Goal: Transaction & Acquisition: Purchase product/service

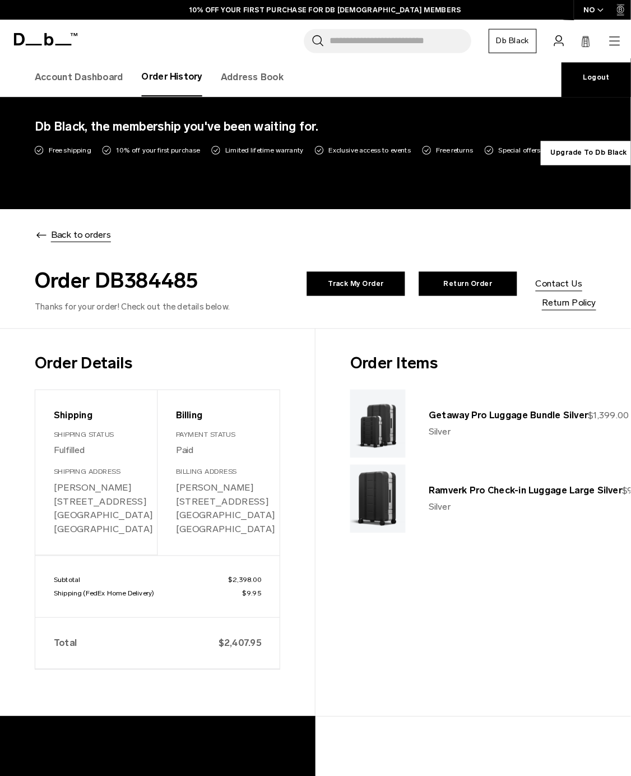
scroll to position [6, 0]
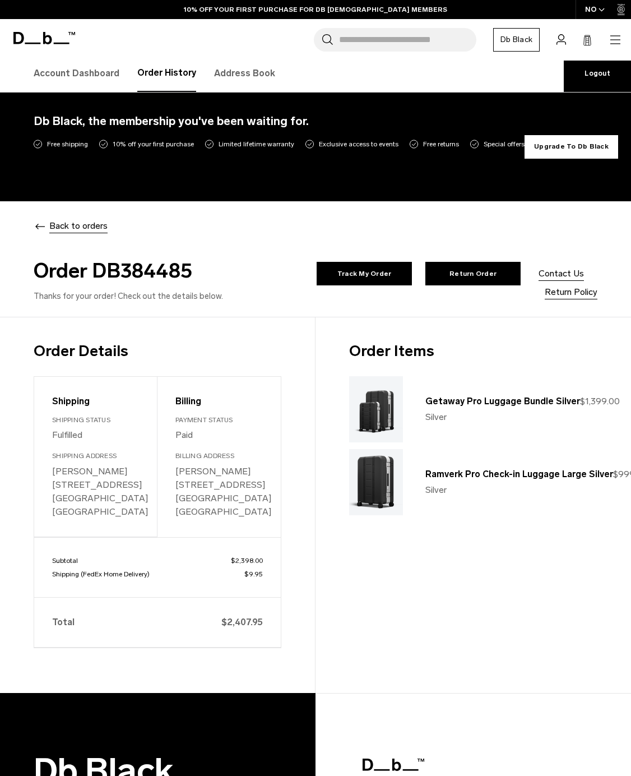
click at [429, 285] on link "Return Order" at bounding box center [473, 274] width 95 height 24
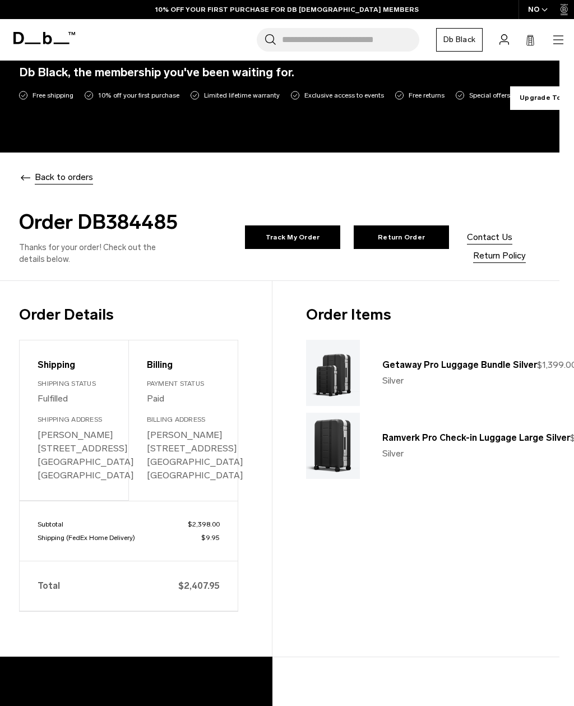
click at [354, 249] on link "Return Order" at bounding box center [401, 237] width 95 height 24
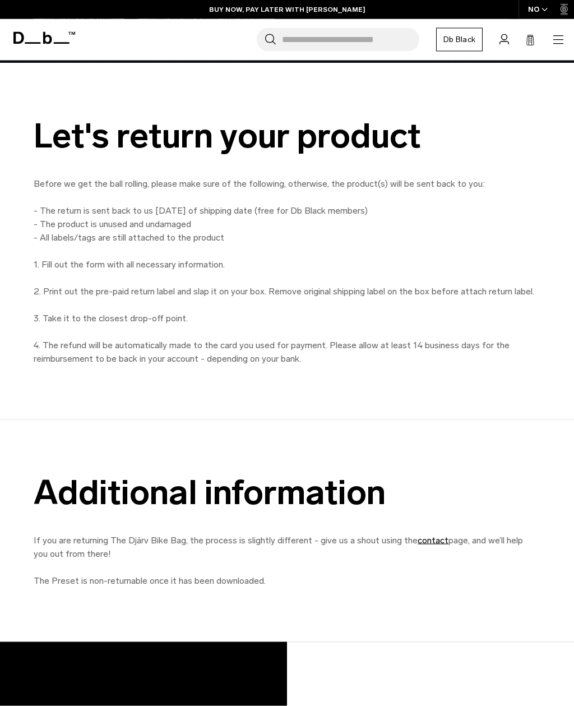
scroll to position [400, 0]
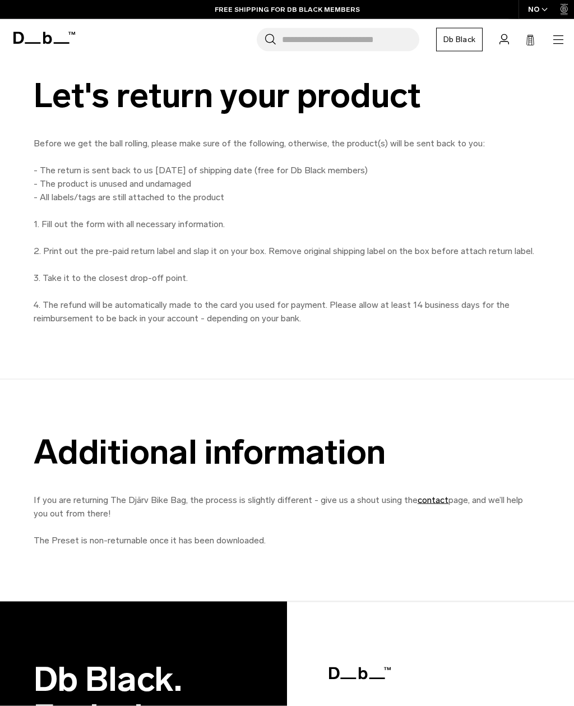
scroll to position [399, 0]
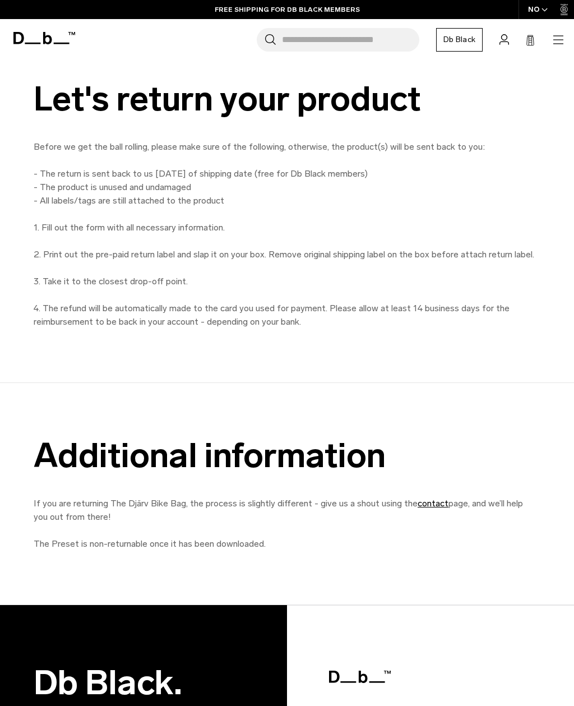
click at [240, 321] on p "Before we get the ball rolling, please make sure of the following, otherwise, t…" at bounding box center [286, 234] width 505 height 188
click at [105, 202] on p "Before we get the ball rolling, please make sure of the following, otherwise, t…" at bounding box center [286, 234] width 505 height 188
click at [90, 148] on p "Before we get the ball rolling, please make sure of the following, otherwise, t…" at bounding box center [286, 234] width 505 height 188
click at [101, 156] on p "Before we get the ball rolling, please make sure of the following, otherwise, t…" at bounding box center [286, 234] width 505 height 188
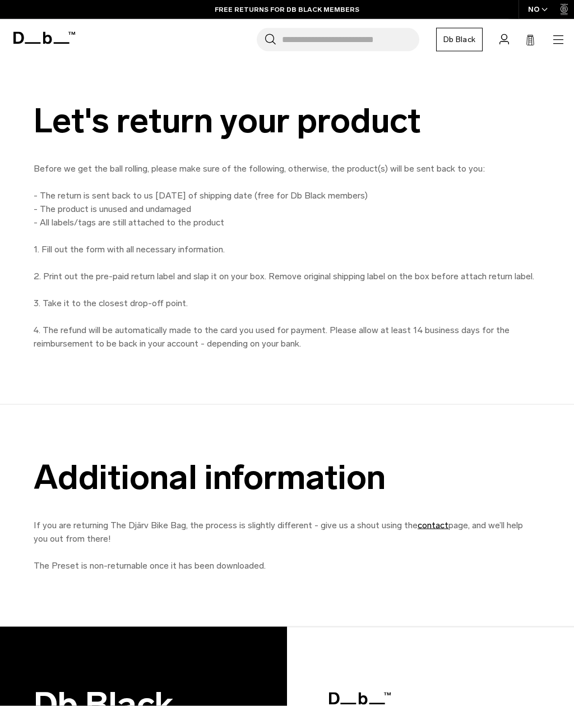
scroll to position [778, 0]
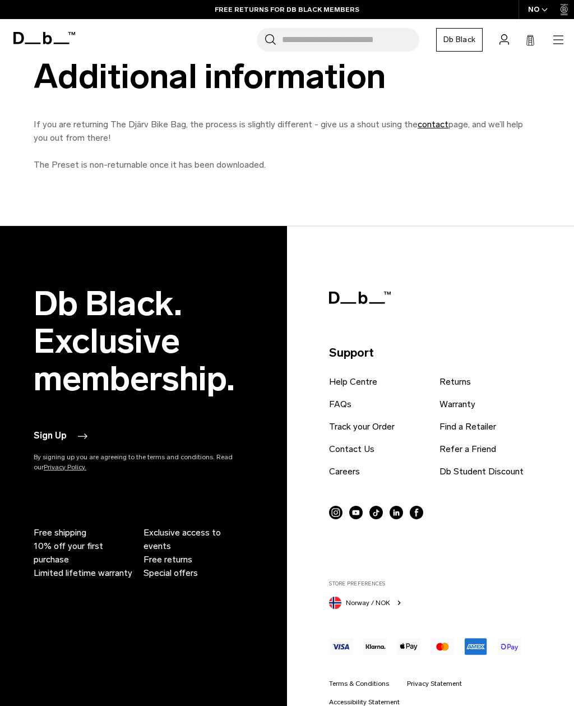
click at [461, 381] on link "Returns" at bounding box center [455, 381] width 31 height 13
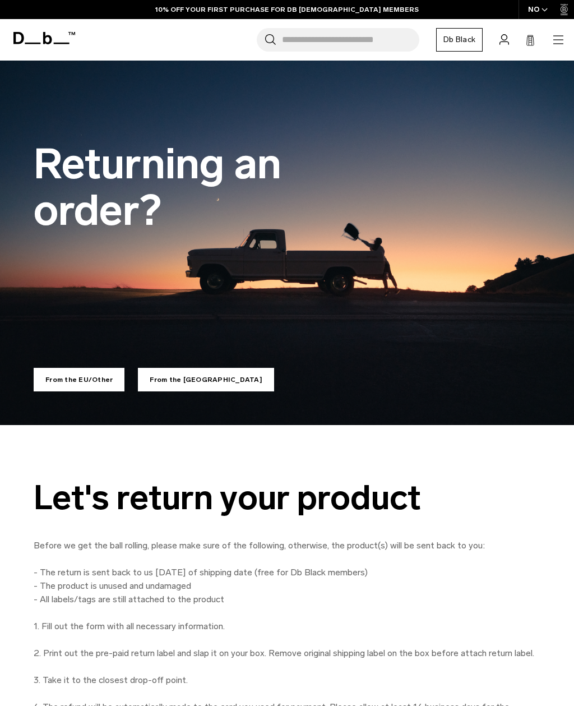
click at [501, 41] on icon at bounding box center [505, 39] width 10 height 11
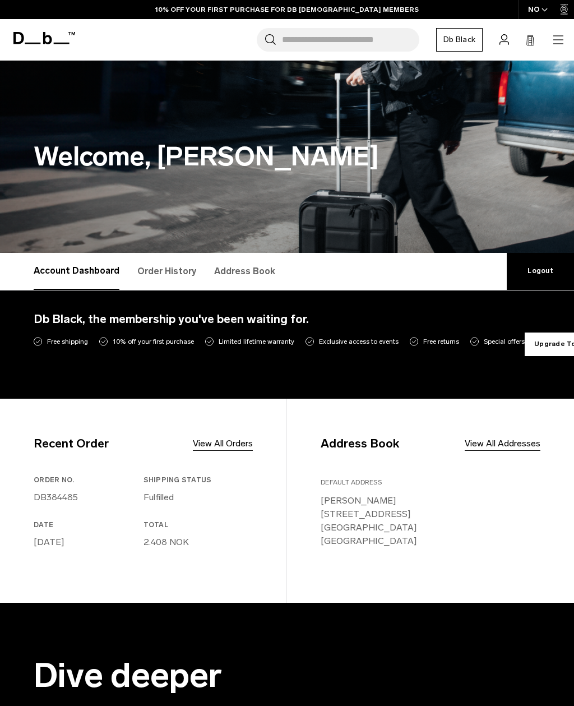
click at [456, 42] on link "Db Black" at bounding box center [459, 40] width 47 height 24
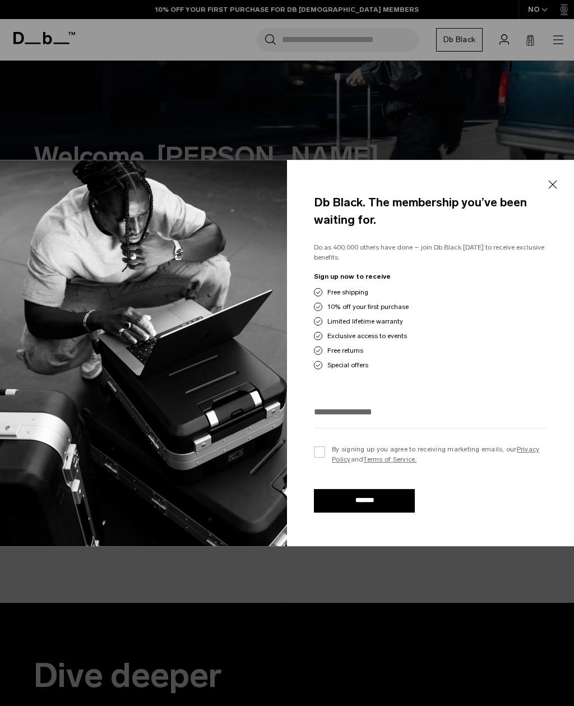
click at [506, 38] on div at bounding box center [287, 353] width 574 height 706
click at [507, 43] on div at bounding box center [287, 353] width 574 height 706
click at [552, 181] on button "Close" at bounding box center [553, 185] width 14 height 24
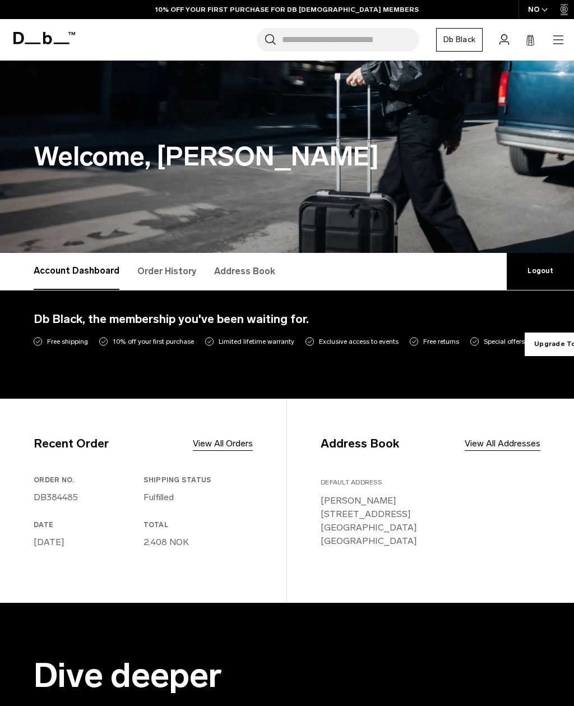
click at [156, 271] on link "Order History" at bounding box center [166, 271] width 59 height 37
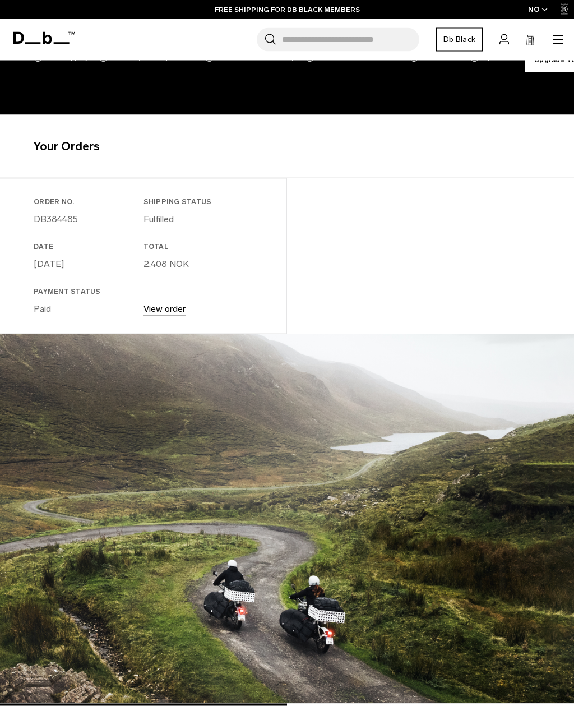
scroll to position [284, 0]
click at [160, 312] on link "View order" at bounding box center [165, 308] width 42 height 11
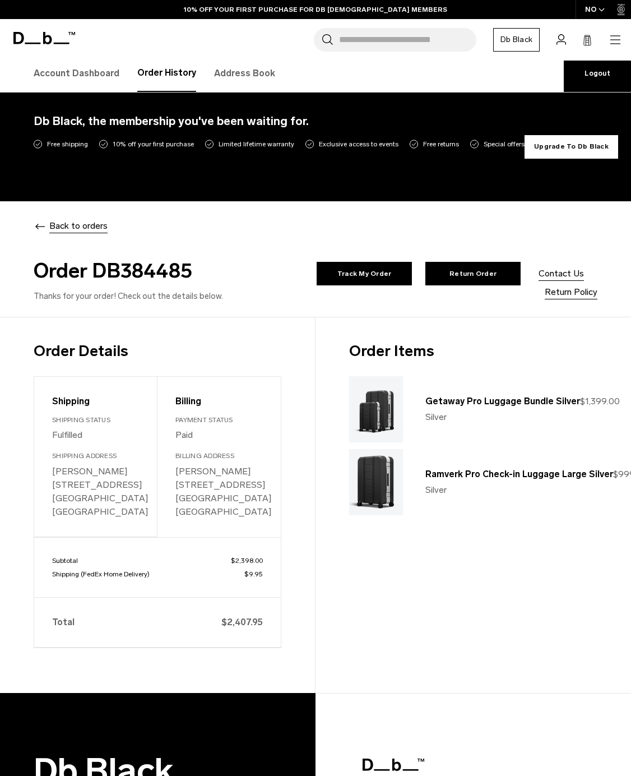
click at [427, 285] on link "Return Order" at bounding box center [473, 274] width 95 height 24
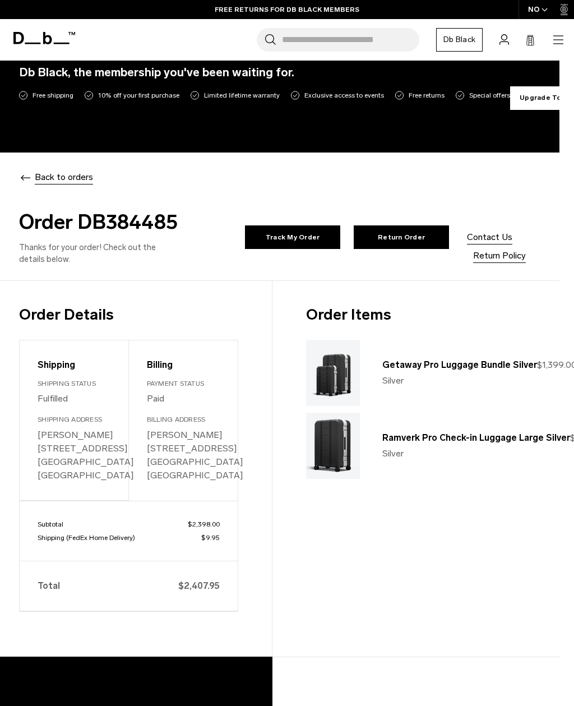
click at [325, 382] on img at bounding box center [333, 373] width 54 height 66
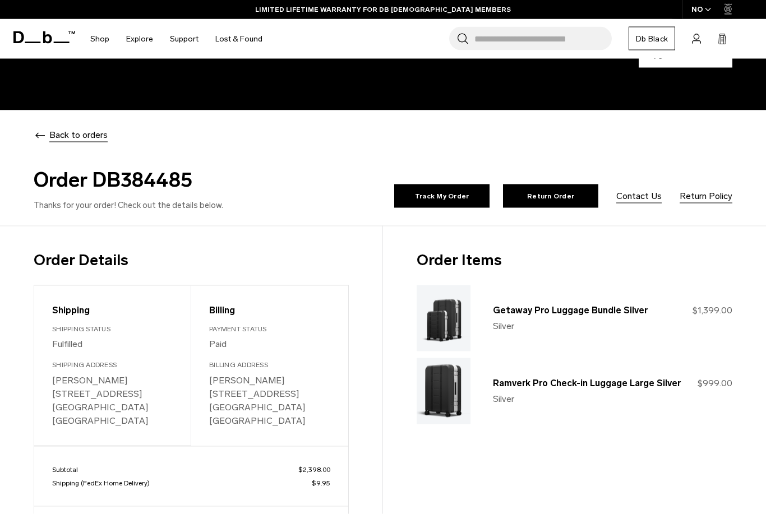
scroll to position [105, 0]
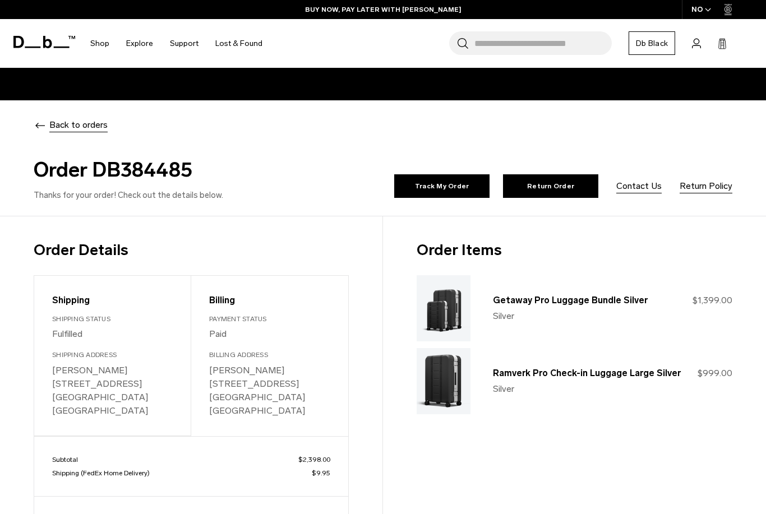
click at [612, 209] on div "Back to orders Order DB384485 Thanks for your order! Check out the details belo…" at bounding box center [383, 158] width 766 height 116
click at [612, 192] on link "Return Policy" at bounding box center [706, 185] width 53 height 13
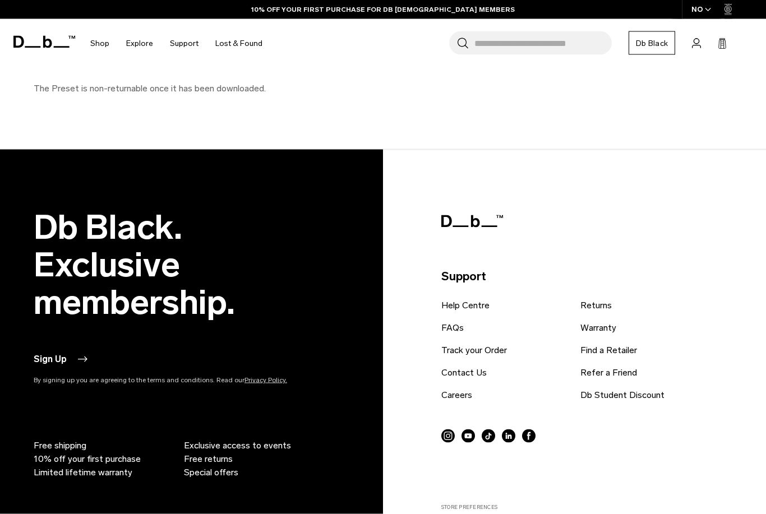
scroll to position [1072, 0]
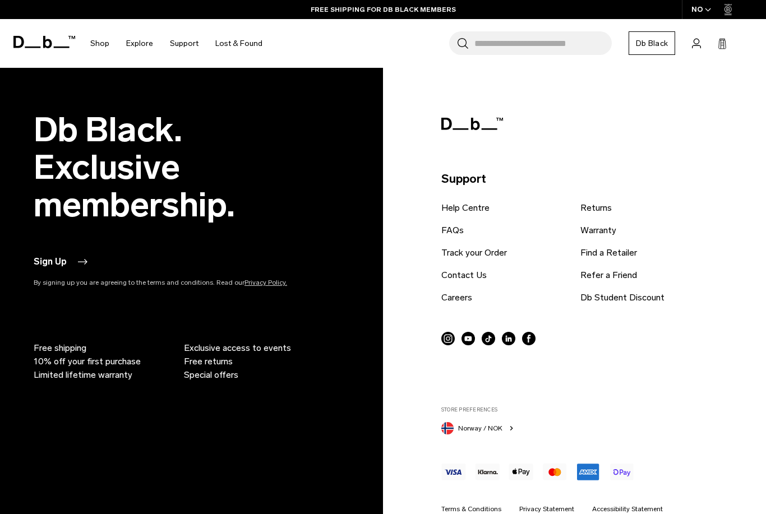
click at [598, 213] on link "Returns" at bounding box center [595, 207] width 31 height 13
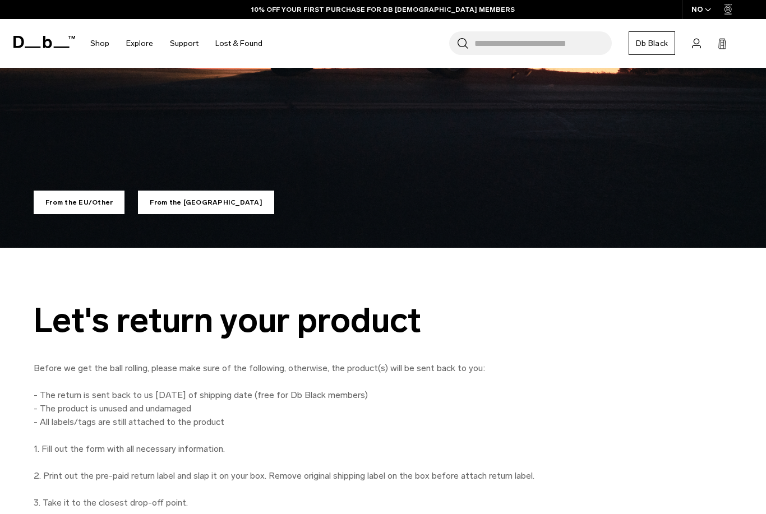
scroll to position [289, 0]
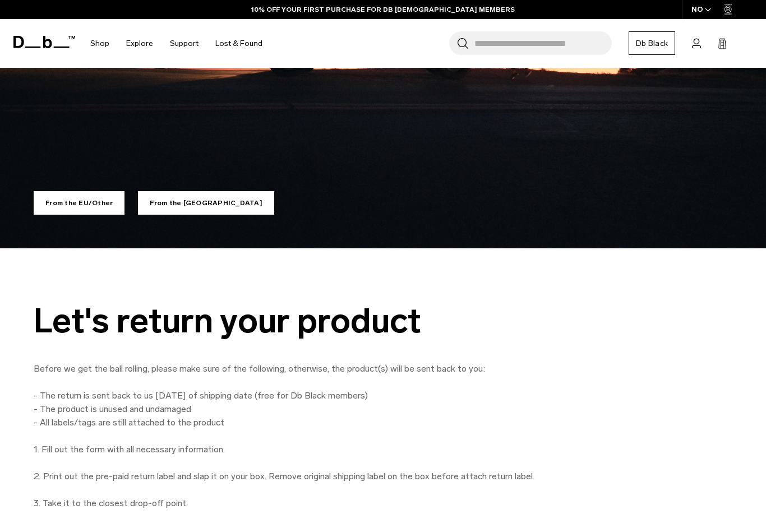
click at [169, 201] on link "From the US" at bounding box center [206, 203] width 136 height 24
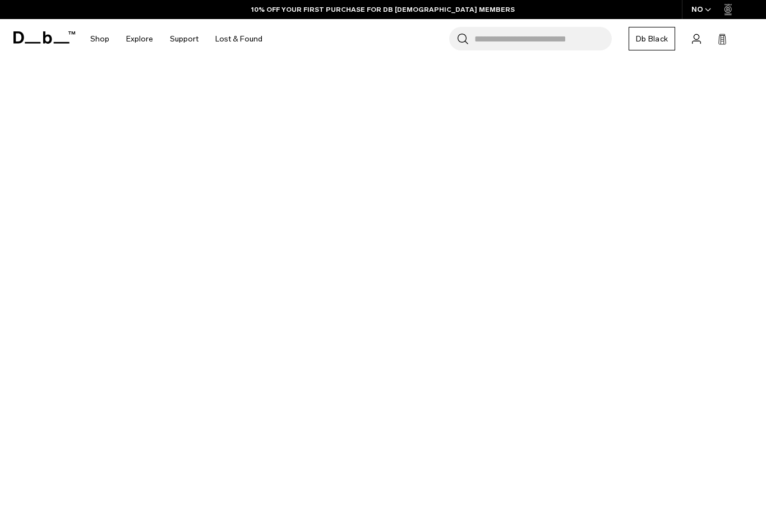
click at [698, 44] on icon at bounding box center [696, 39] width 9 height 11
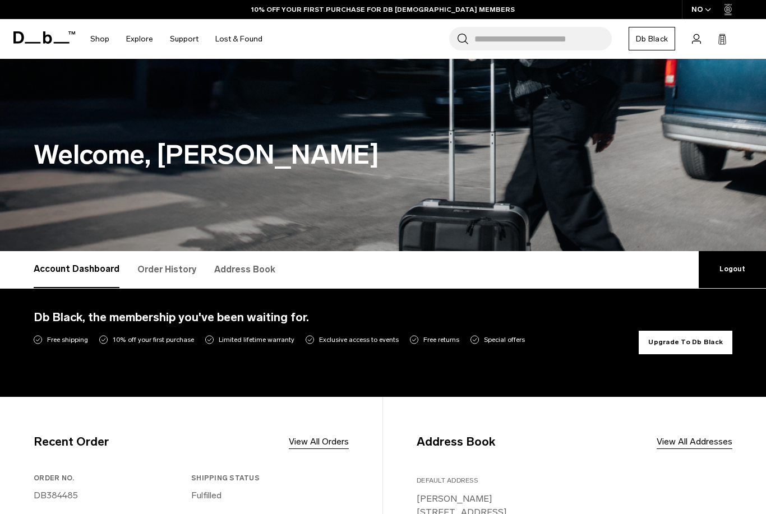
click at [164, 266] on link "Order History" at bounding box center [166, 269] width 59 height 37
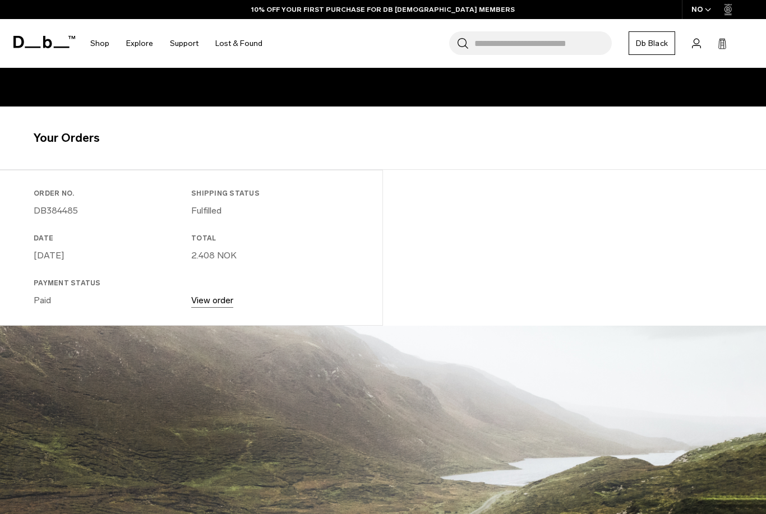
click at [213, 304] on link "View order" at bounding box center [212, 300] width 42 height 11
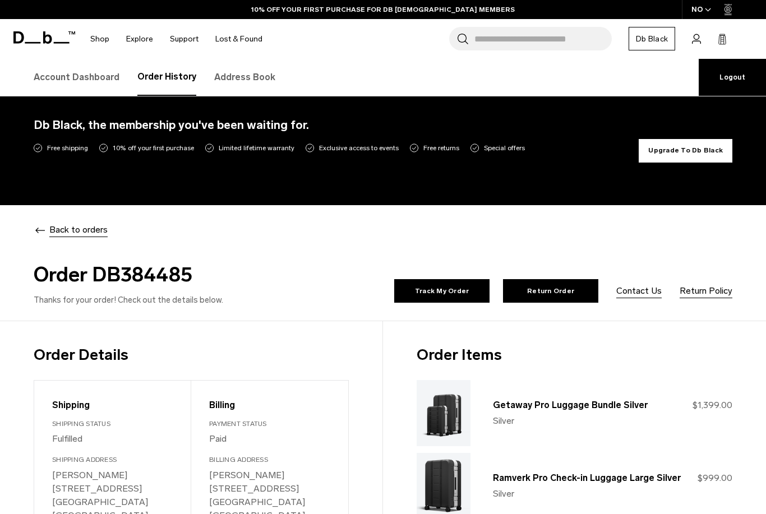
click at [130, 269] on h2 "Order DB384485" at bounding box center [206, 275] width 345 height 30
copy h2 "DB384485"
click at [555, 288] on link "Return Order" at bounding box center [550, 291] width 95 height 24
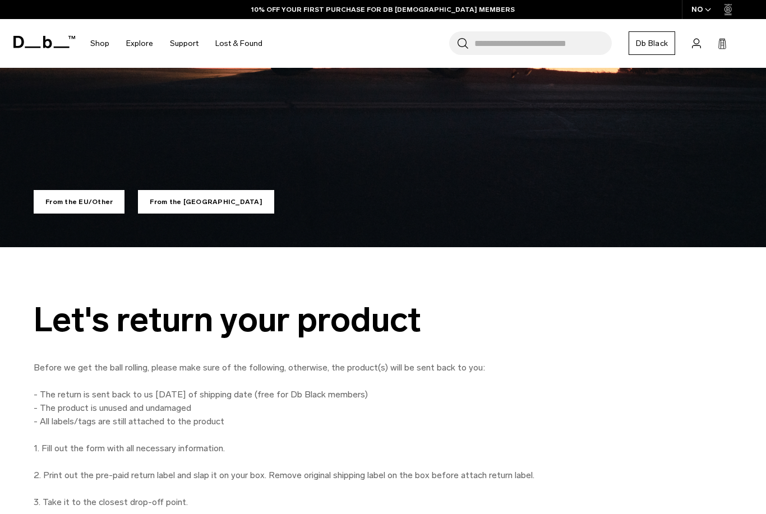
scroll to position [294, 0]
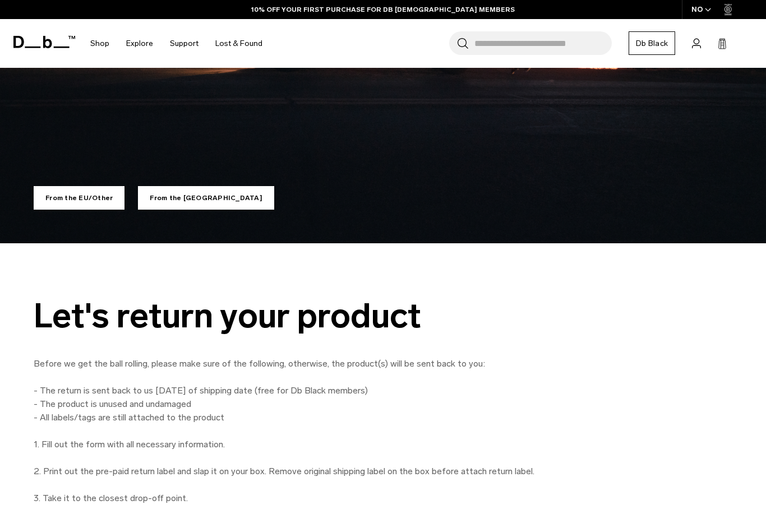
click at [169, 204] on link "From the US" at bounding box center [206, 198] width 136 height 24
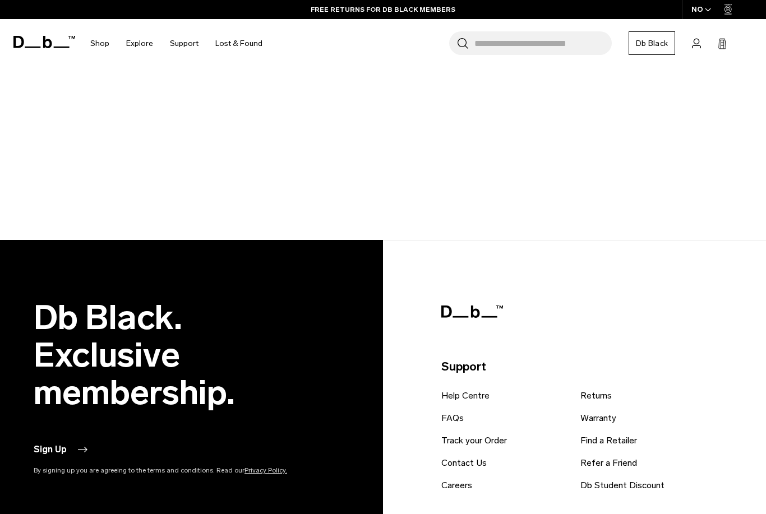
scroll to position [254, 0]
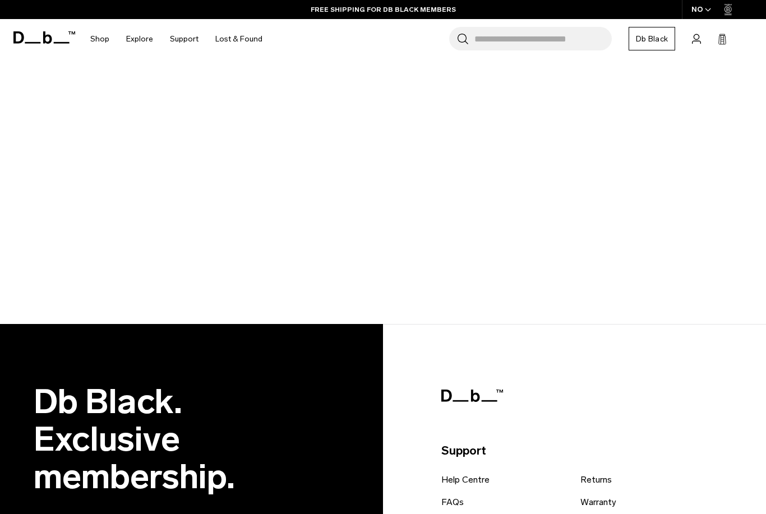
click at [694, 10] on div "NO" at bounding box center [701, 9] width 39 height 19
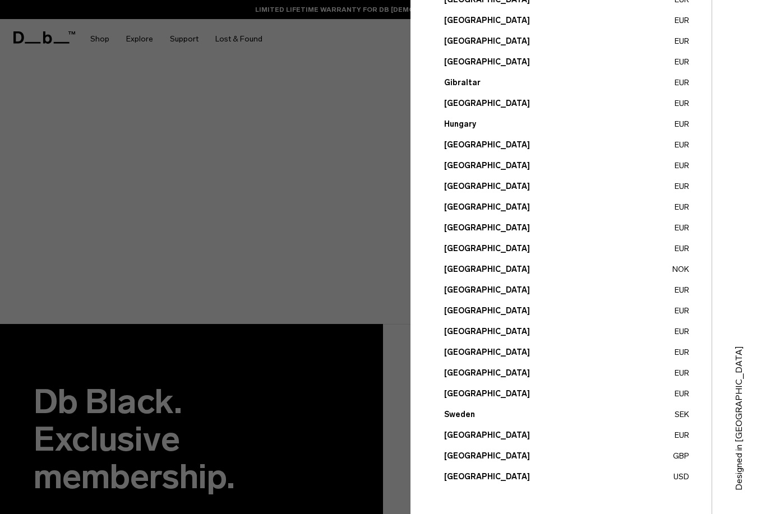
scroll to position [313, 0]
click at [679, 479] on button "United States USD" at bounding box center [566, 477] width 245 height 12
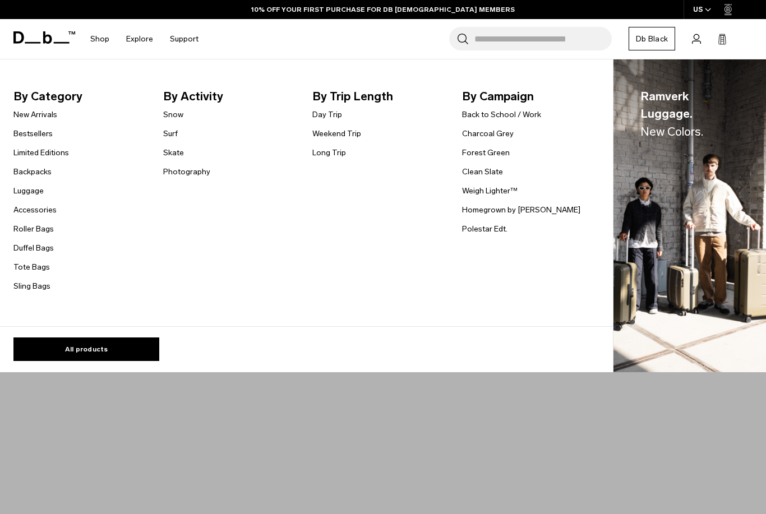
click at [23, 195] on link "Luggage" at bounding box center [28, 191] width 30 height 12
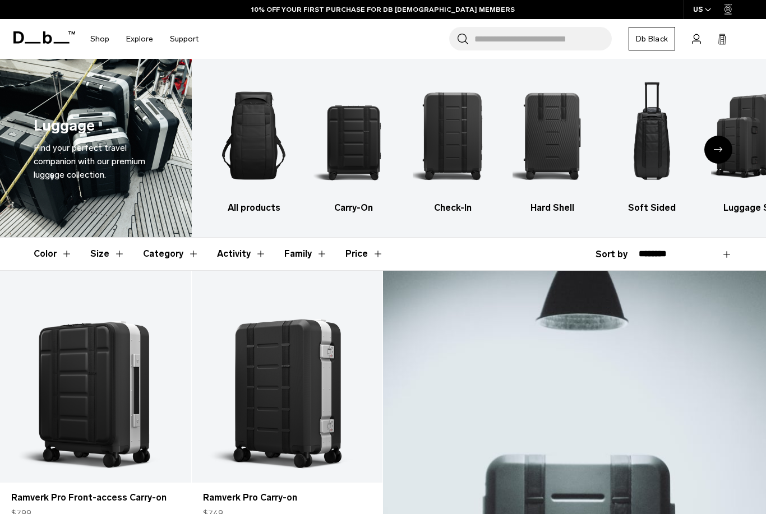
click at [348, 124] on img "2 / 6" at bounding box center [353, 136] width 80 height 120
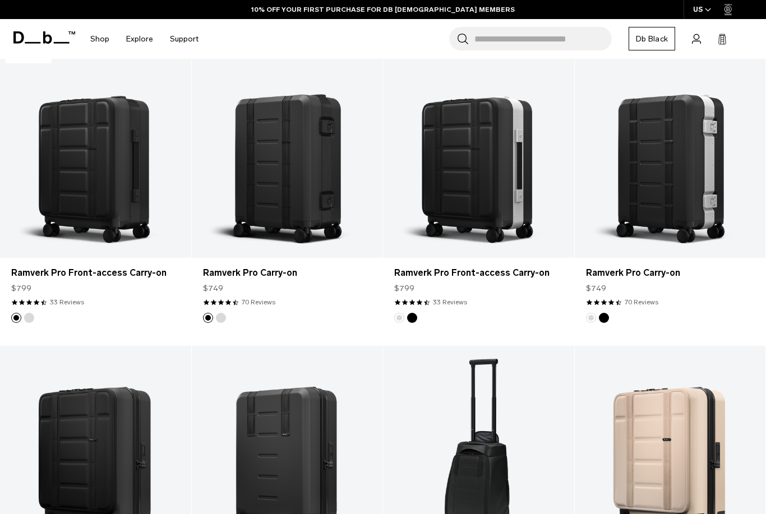
scroll to position [225, 0]
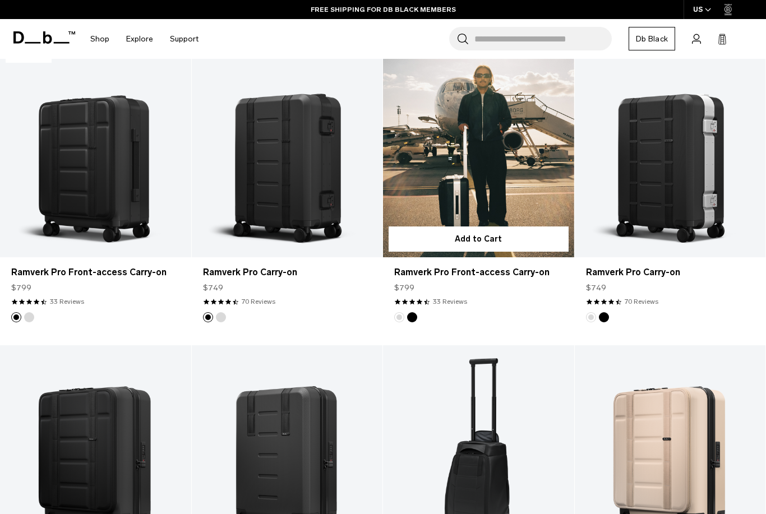
click at [496, 150] on link "Ramverk Pro Front-access Carry-on" at bounding box center [478, 151] width 191 height 212
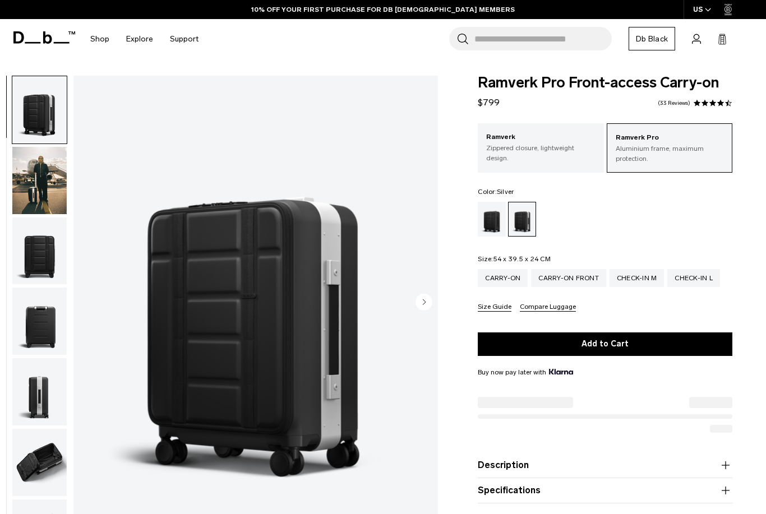
click at [30, 183] on img "button" at bounding box center [39, 180] width 54 height 67
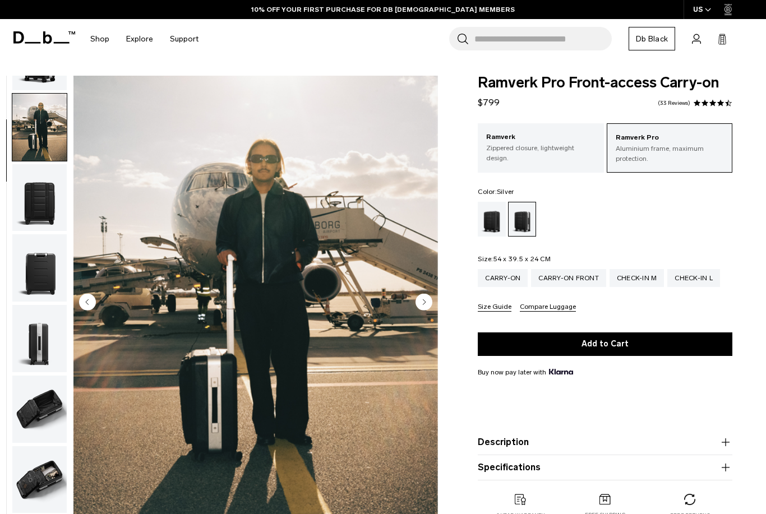
scroll to position [71, 0]
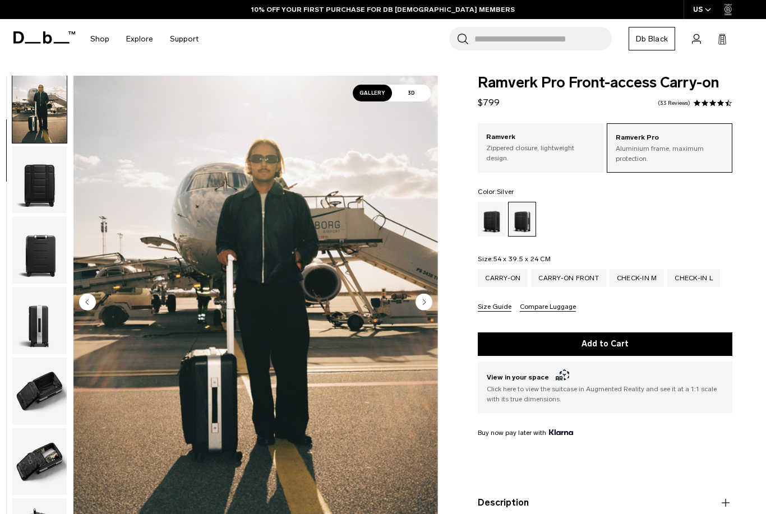
click at [422, 304] on circle "Next slide" at bounding box center [423, 302] width 17 height 17
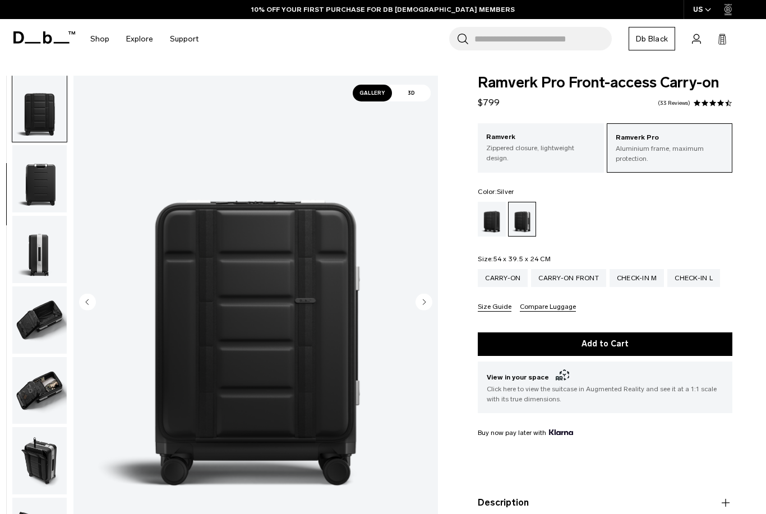
click at [424, 303] on icon "Next slide" at bounding box center [424, 301] width 3 height 5
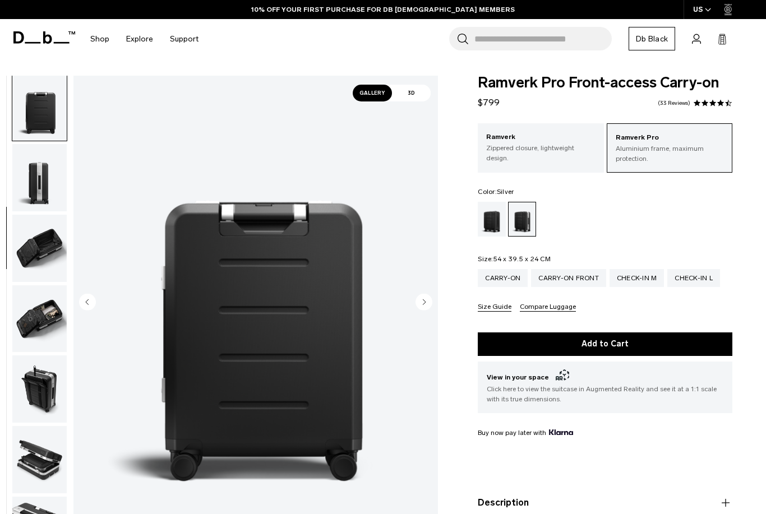
click at [426, 297] on circle "Next slide" at bounding box center [423, 302] width 17 height 17
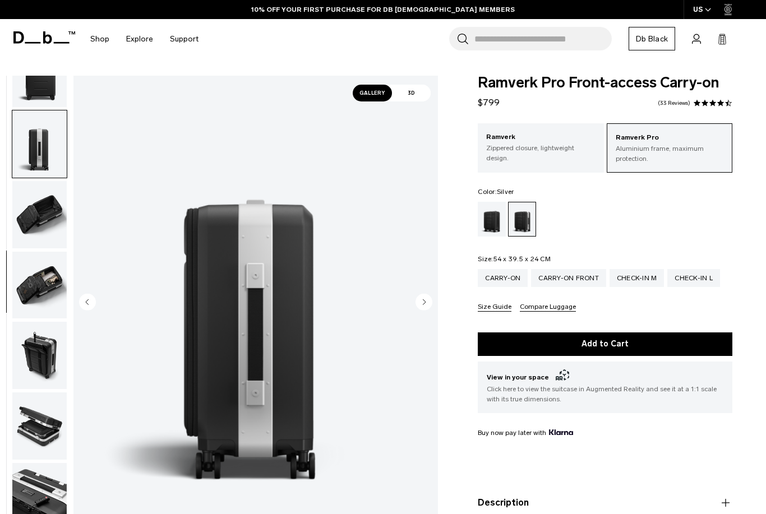
scroll to position [256, 0]
click at [426, 297] on circle "Next slide" at bounding box center [423, 302] width 17 height 17
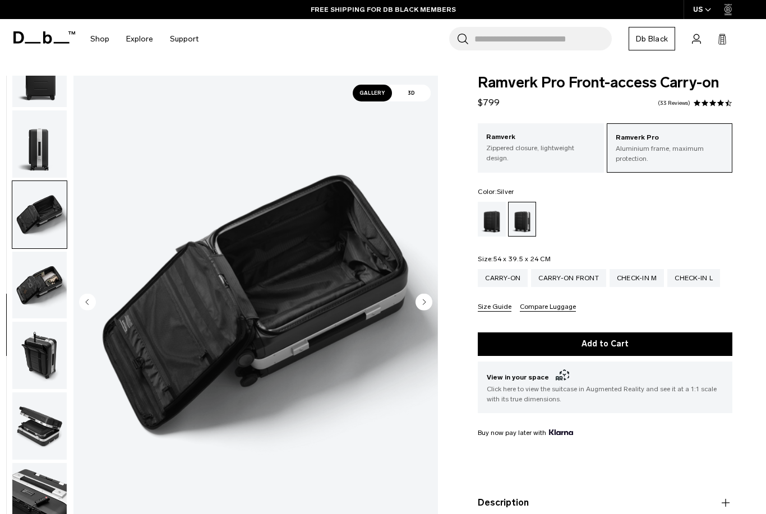
click at [427, 294] on icon "Next slide" at bounding box center [423, 302] width 17 height 17
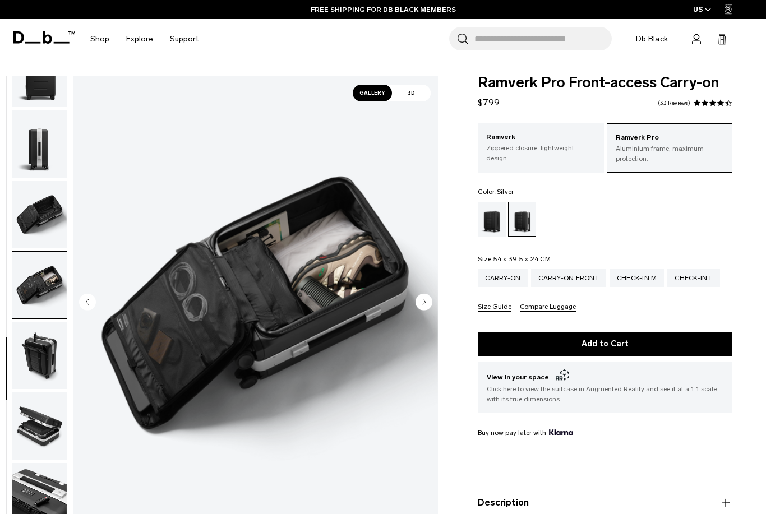
click at [426, 296] on circle "Next slide" at bounding box center [423, 302] width 17 height 17
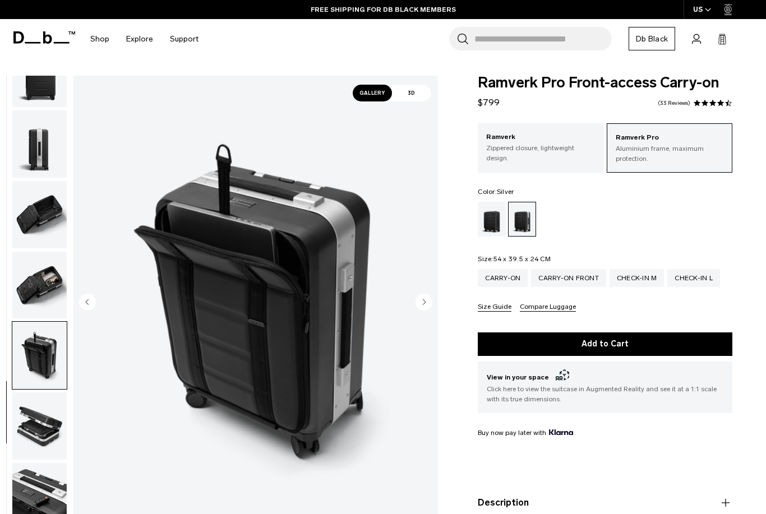
click at [647, 343] on button "Add to Cart" at bounding box center [605, 344] width 255 height 24
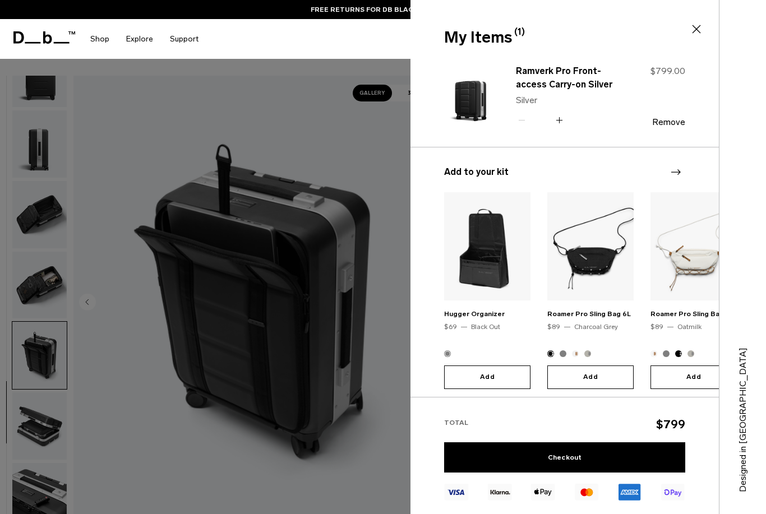
click at [595, 461] on link "Checkout" at bounding box center [564, 457] width 241 height 30
